Goal: Find specific page/section: Find specific page/section

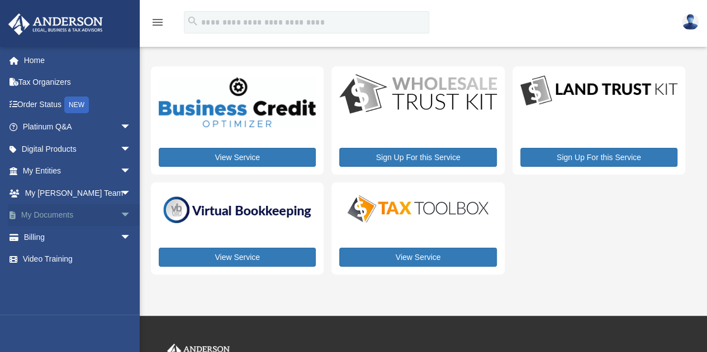
click at [46, 208] on link "My Documents arrow_drop_down" at bounding box center [78, 215] width 140 height 22
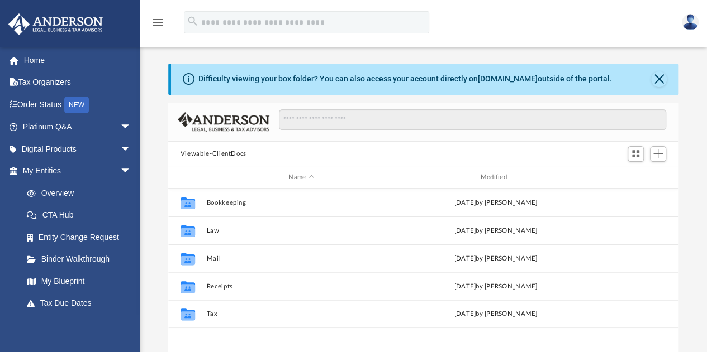
scroll to position [245, 502]
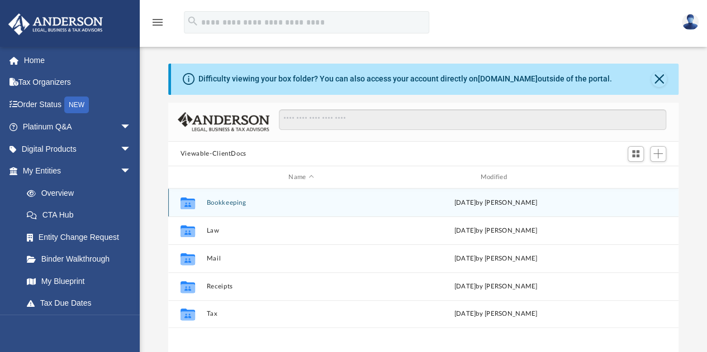
click at [216, 202] on button "Bookkeeping" at bounding box center [300, 202] width 189 height 7
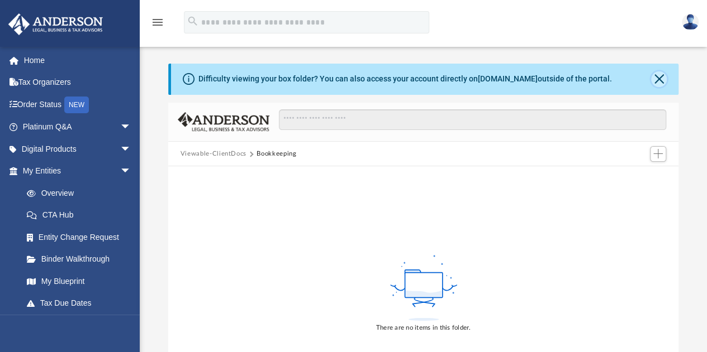
click at [662, 75] on button "Close" at bounding box center [659, 79] width 16 height 16
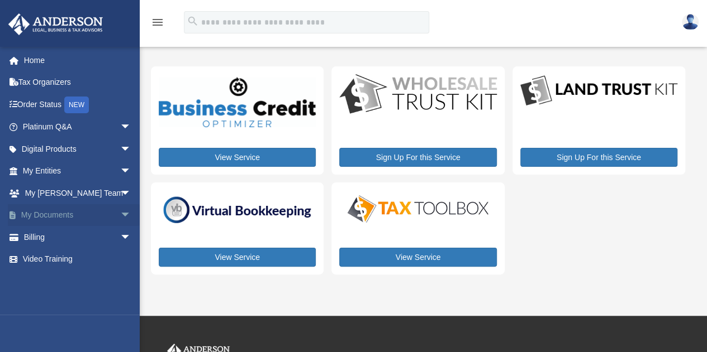
click at [64, 219] on link "My Documents arrow_drop_down" at bounding box center [78, 215] width 140 height 22
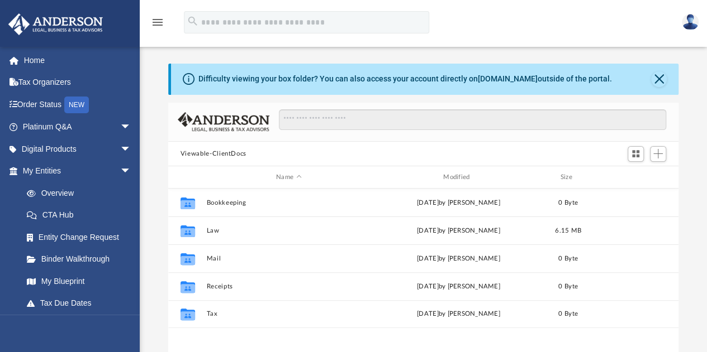
scroll to position [245, 502]
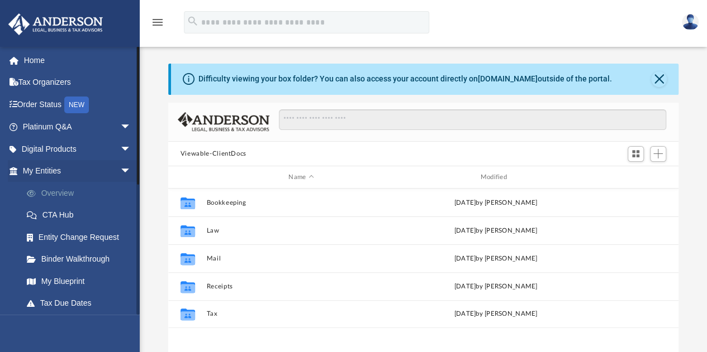
click at [59, 194] on link "Overview" at bounding box center [82, 193] width 132 height 22
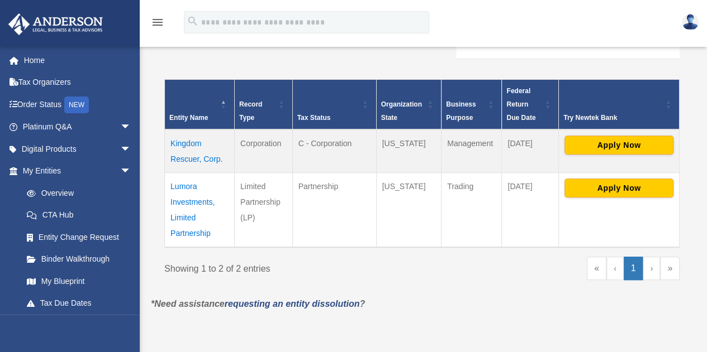
scroll to position [214, 0]
